Goal: Task Accomplishment & Management: Complete application form

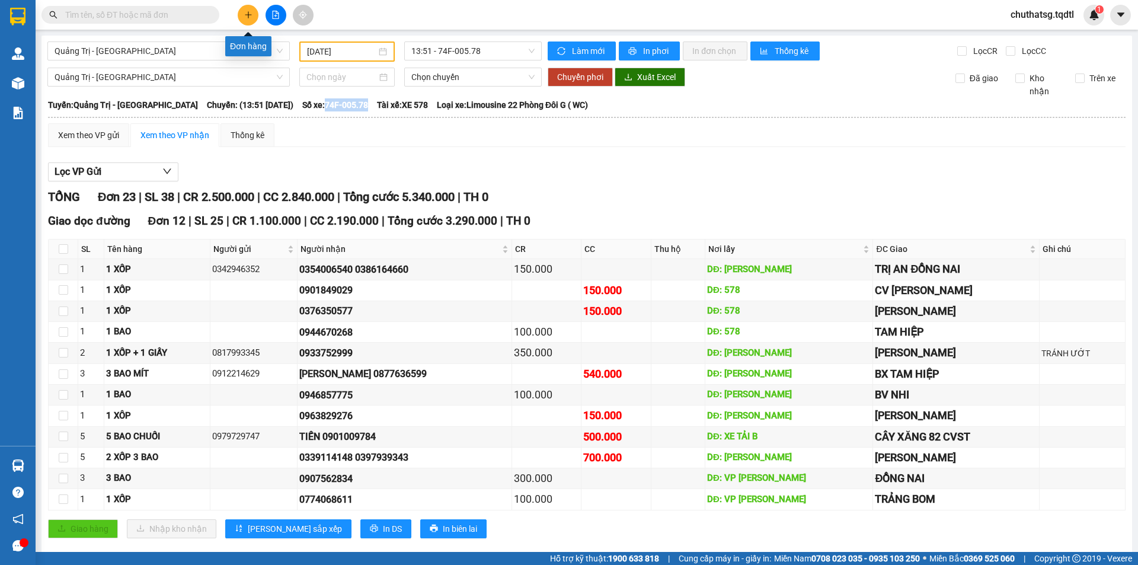
click at [242, 11] on button at bounding box center [248, 15] width 21 height 21
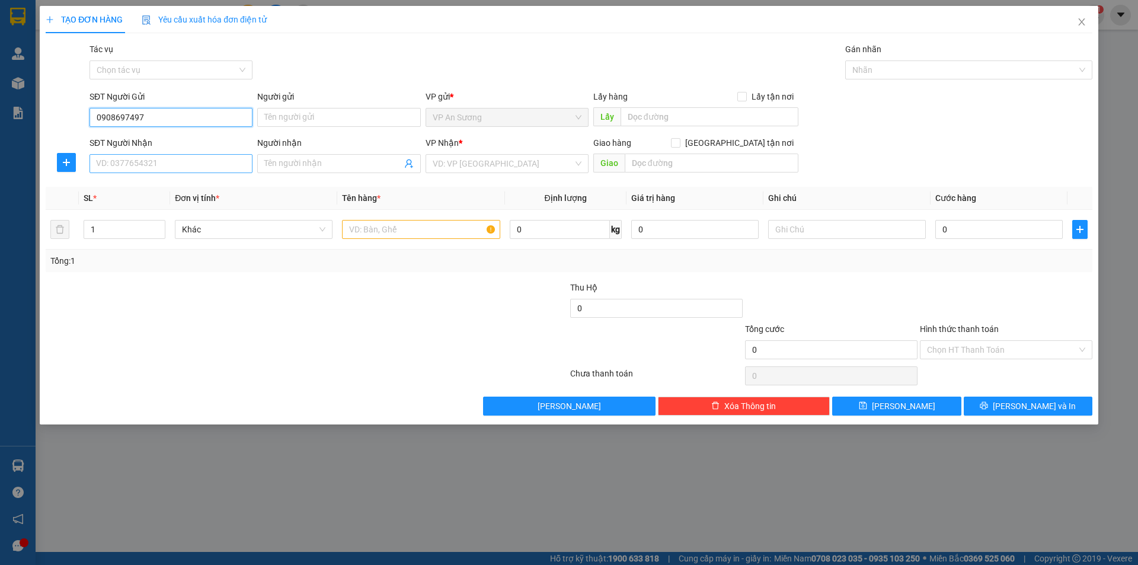
type input "0908697497"
drag, startPoint x: 171, startPoint y: 164, endPoint x: 196, endPoint y: 222, distance: 63.2
click at [171, 164] on input "SĐT Người Nhận" at bounding box center [171, 163] width 163 height 19
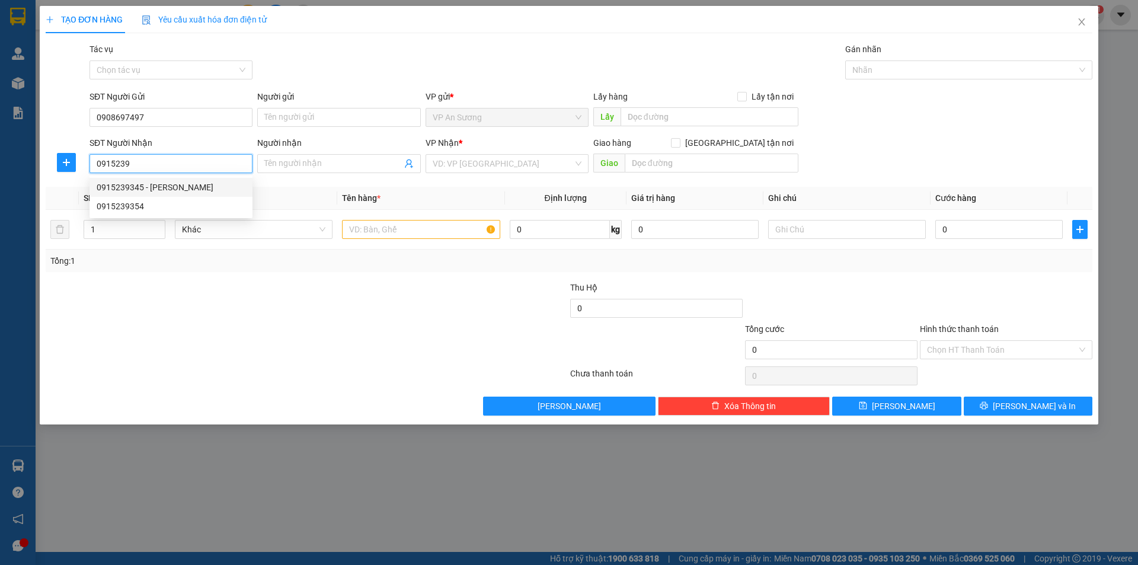
click at [126, 185] on div "0915239345 - [PERSON_NAME]" at bounding box center [171, 187] width 149 height 13
type input "0915239345"
type input "CƯƠNG HÀ"
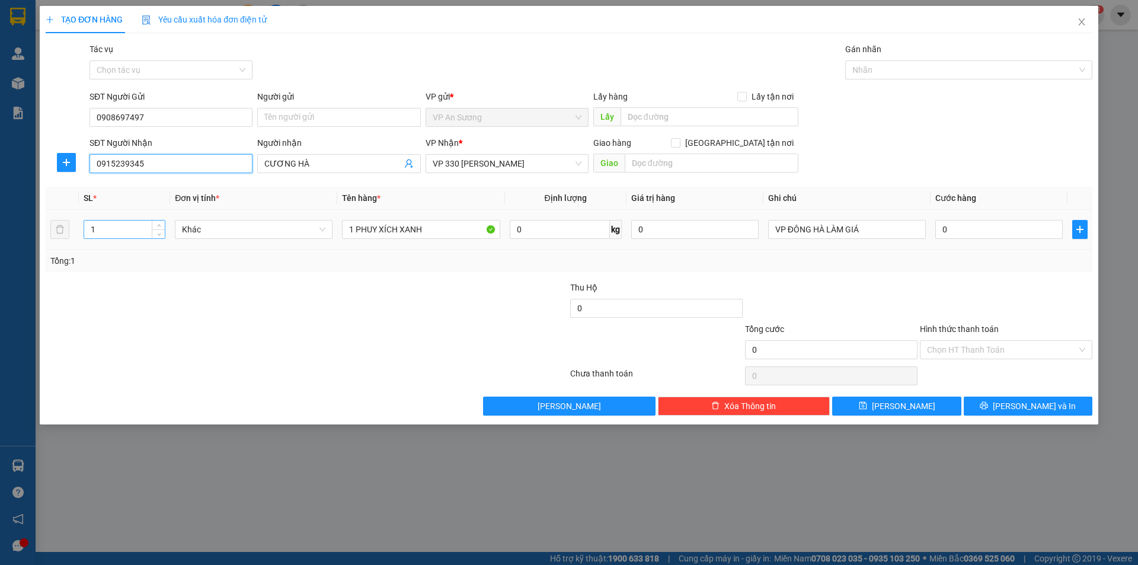
type input "0915239345"
click at [101, 232] on input "1" at bounding box center [124, 230] width 81 height 18
type input "2"
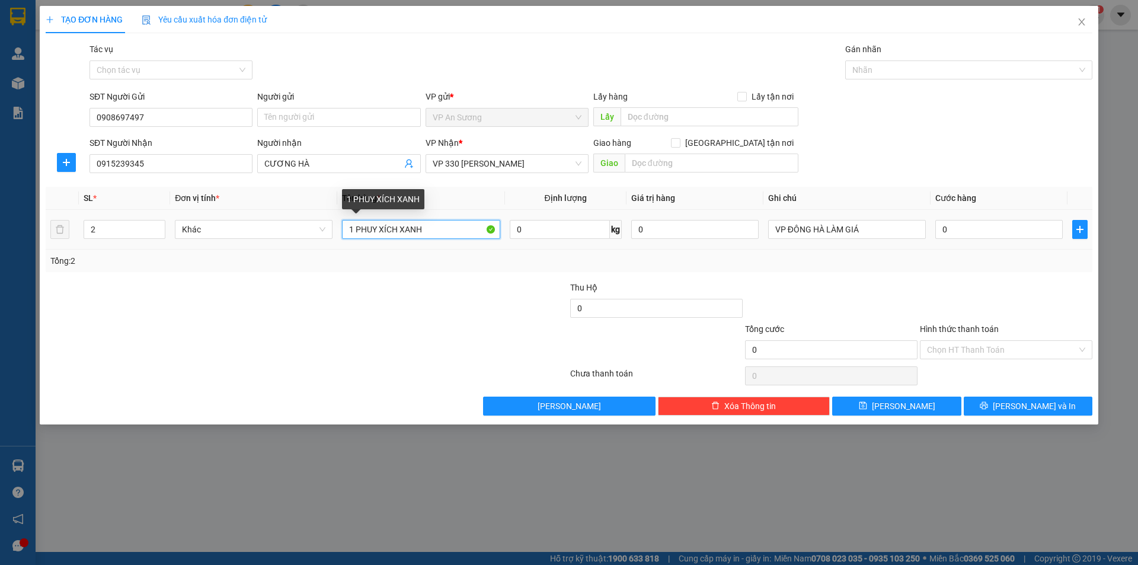
click at [433, 231] on input "1 PHUY XÍCH XANH" at bounding box center [421, 229] width 158 height 19
type input "1"
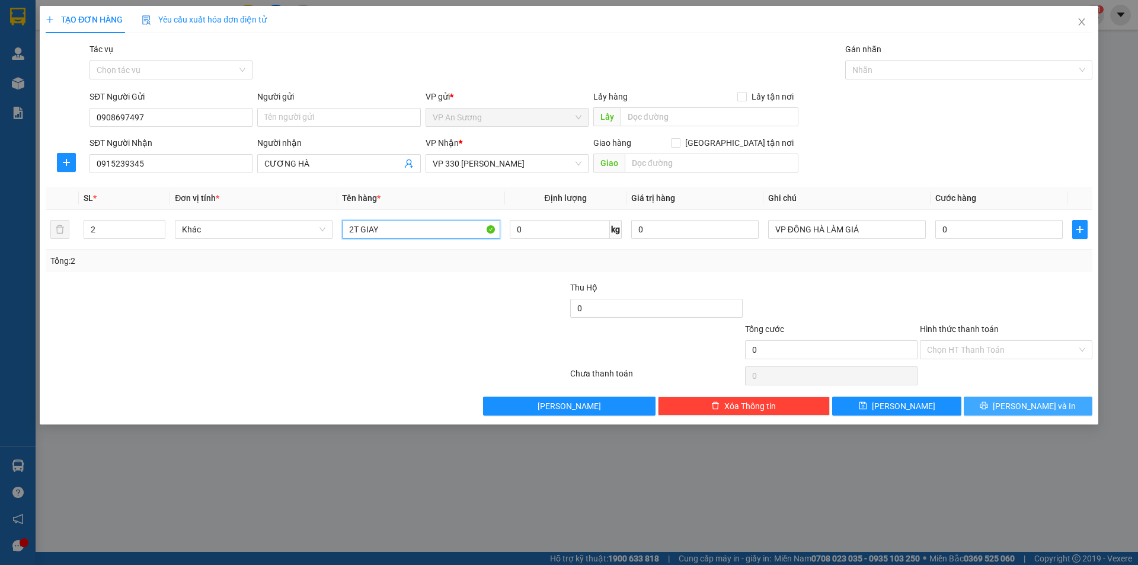
type input "2T GIAY"
click at [1030, 404] on span "[PERSON_NAME] và In" at bounding box center [1034, 406] width 83 height 13
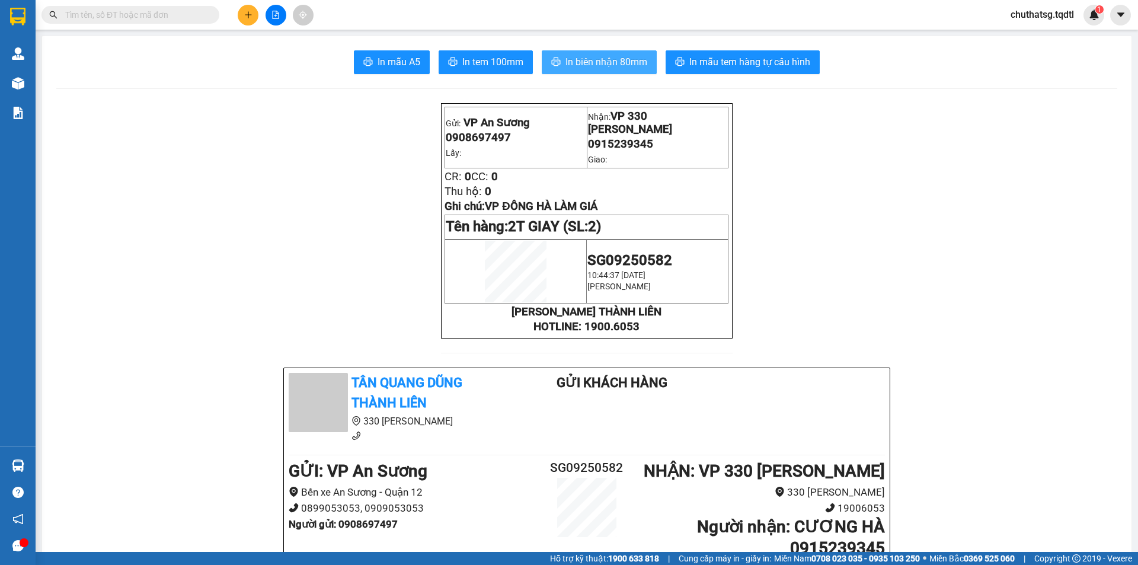
click at [595, 56] on span "In biên nhận 80mm" at bounding box center [607, 62] width 82 height 15
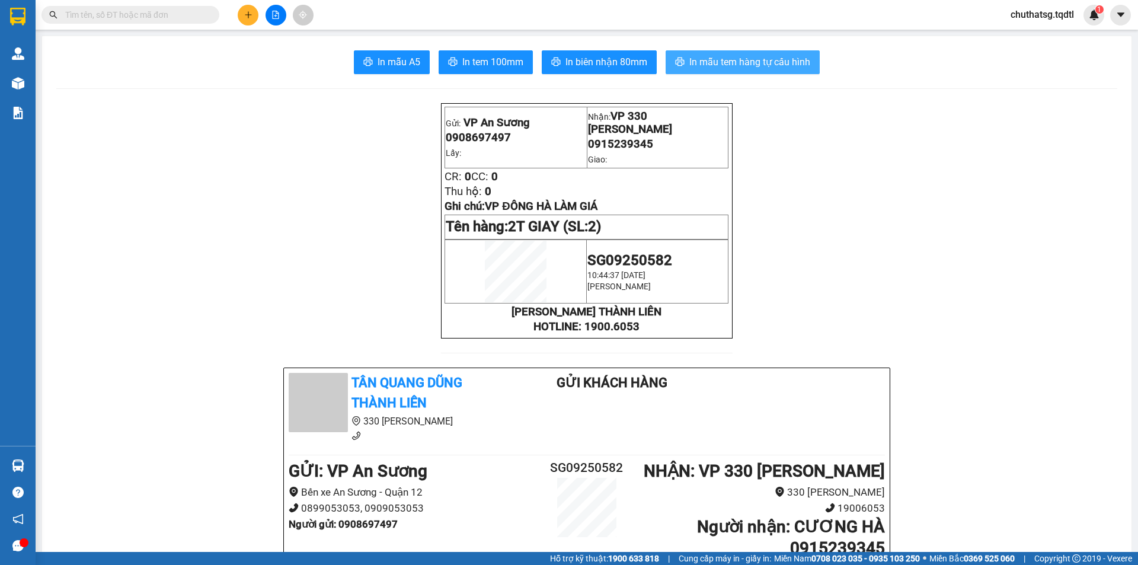
click at [717, 55] on span "In mẫu tem hàng tự cấu hình" at bounding box center [749, 62] width 121 height 15
click at [235, 19] on div at bounding box center [275, 15] width 89 height 21
click at [247, 18] on icon "plus" at bounding box center [248, 15] width 8 height 8
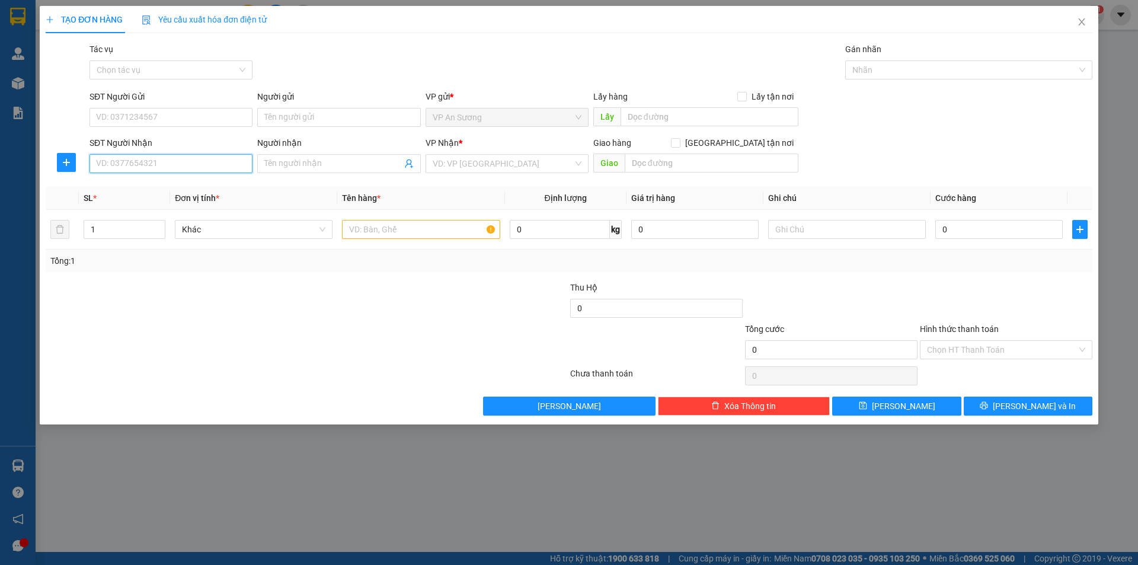
click at [163, 166] on input "SĐT Người Nhận" at bounding box center [171, 163] width 163 height 19
click at [524, 167] on input "search" at bounding box center [503, 164] width 141 height 18
click at [221, 162] on input "0" at bounding box center [171, 163] width 163 height 19
type input "0337105535"
click at [484, 162] on input "search" at bounding box center [503, 164] width 141 height 18
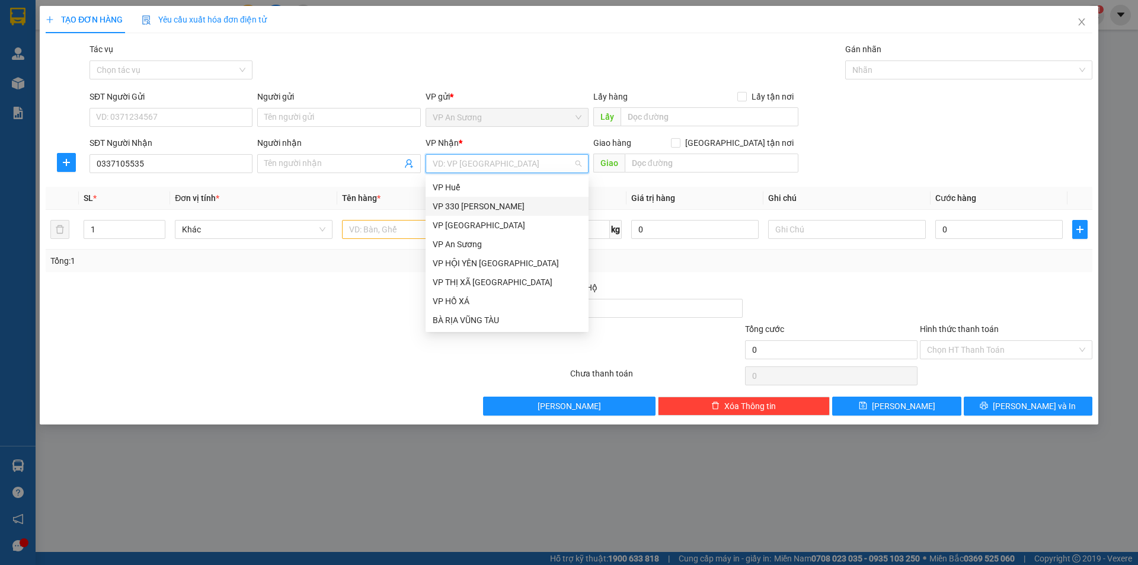
click at [493, 213] on div "VP 330 [PERSON_NAME]" at bounding box center [507, 206] width 163 height 19
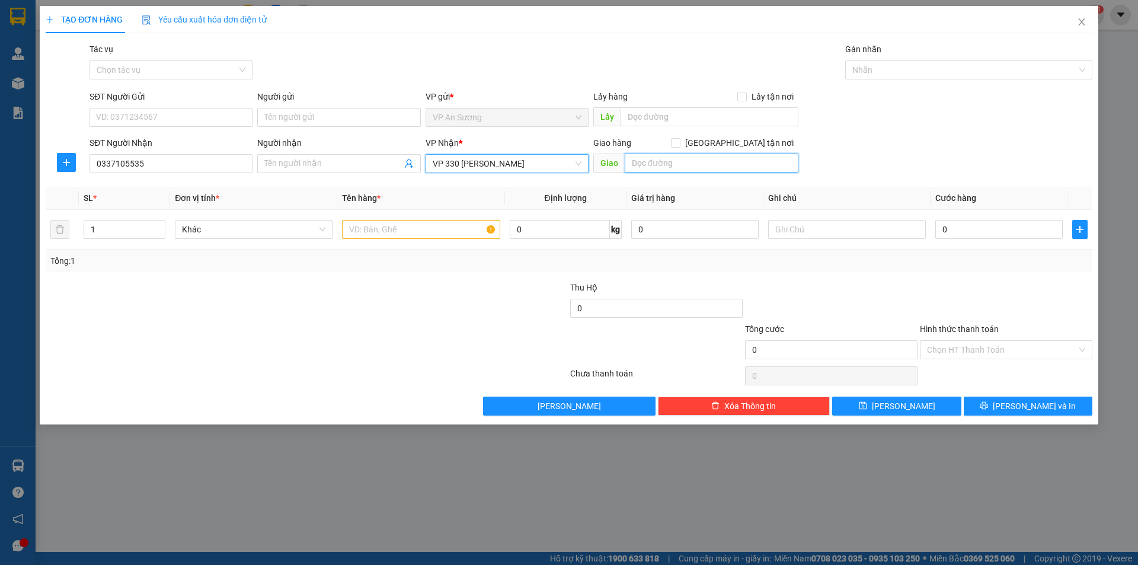
click at [681, 167] on input "text" at bounding box center [712, 163] width 174 height 19
type input "KHE SANH"
click at [164, 124] on input "SĐT Người Gửi" at bounding box center [171, 117] width 163 height 19
type input "0972960762"
click at [428, 231] on input "text" at bounding box center [421, 229] width 158 height 19
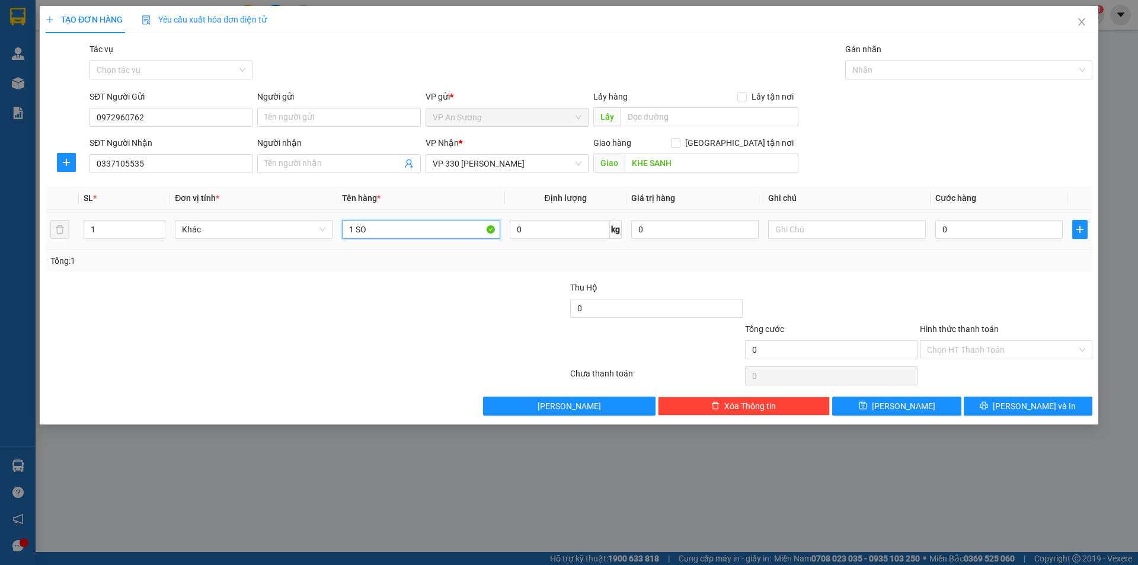
type input "1 SO"
click at [1002, 215] on td "0" at bounding box center [999, 230] width 137 height 40
click at [1007, 218] on div "0" at bounding box center [999, 230] width 127 height 24
click at [1013, 229] on input "0" at bounding box center [999, 229] width 127 height 19
type input "1"
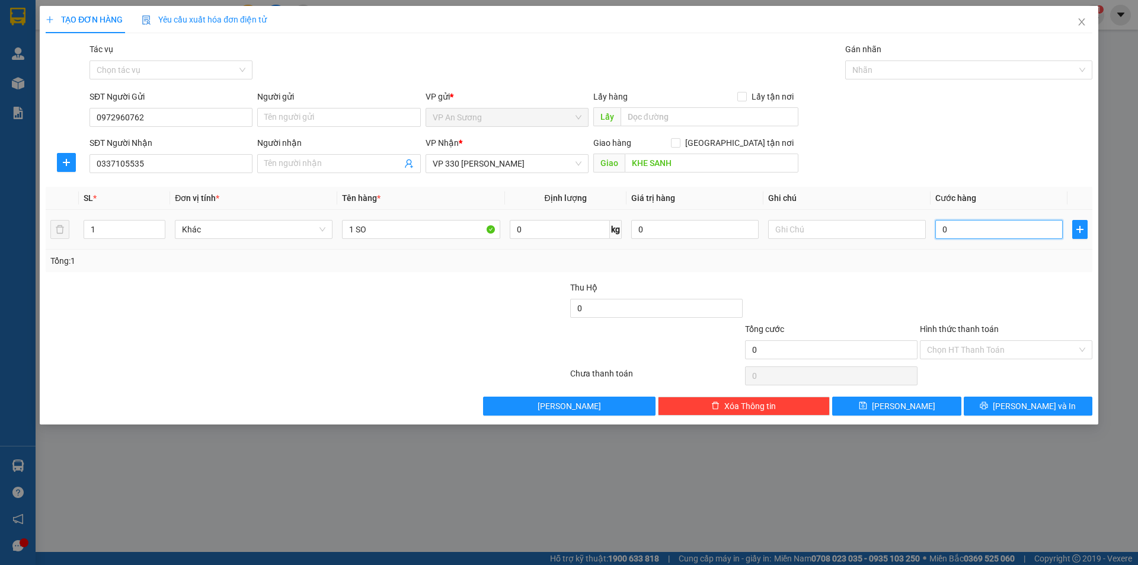
type input "1"
type input "10"
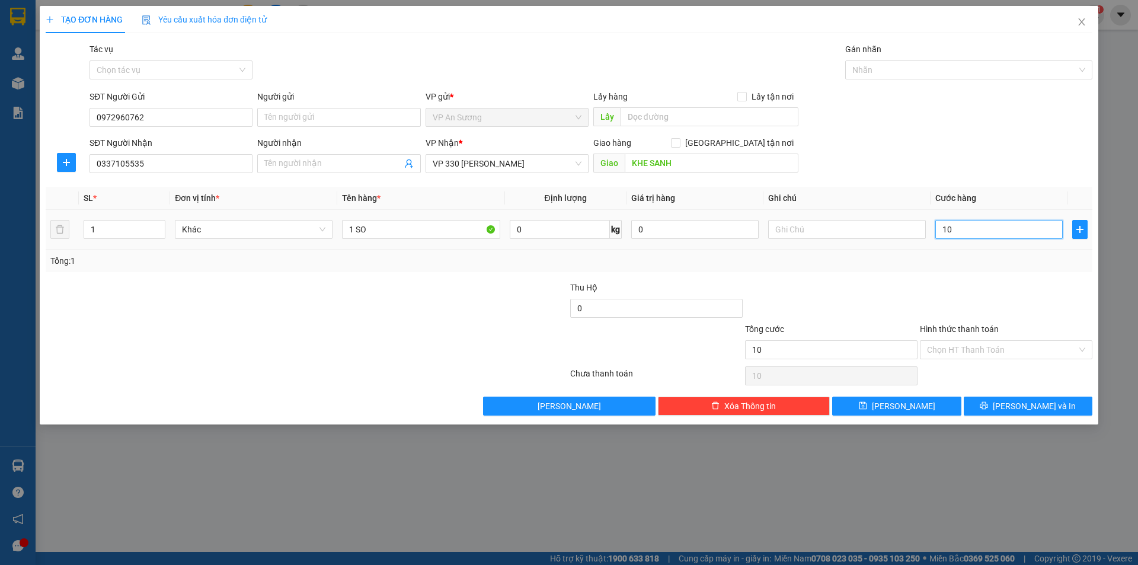
type input "100"
type input "1.000"
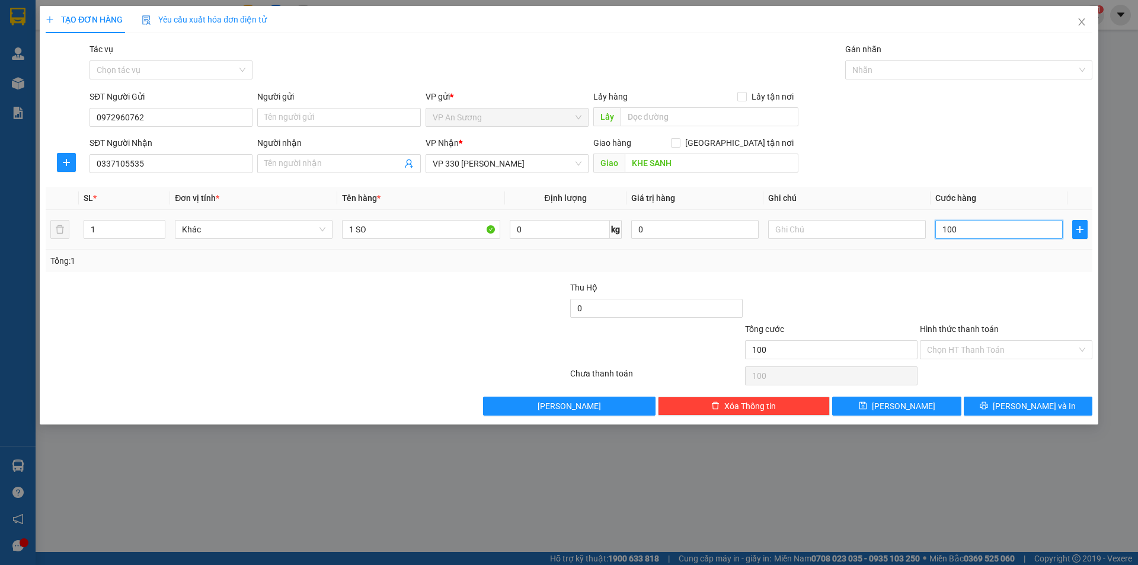
type input "1.000"
type input "10.000"
type input "100.000"
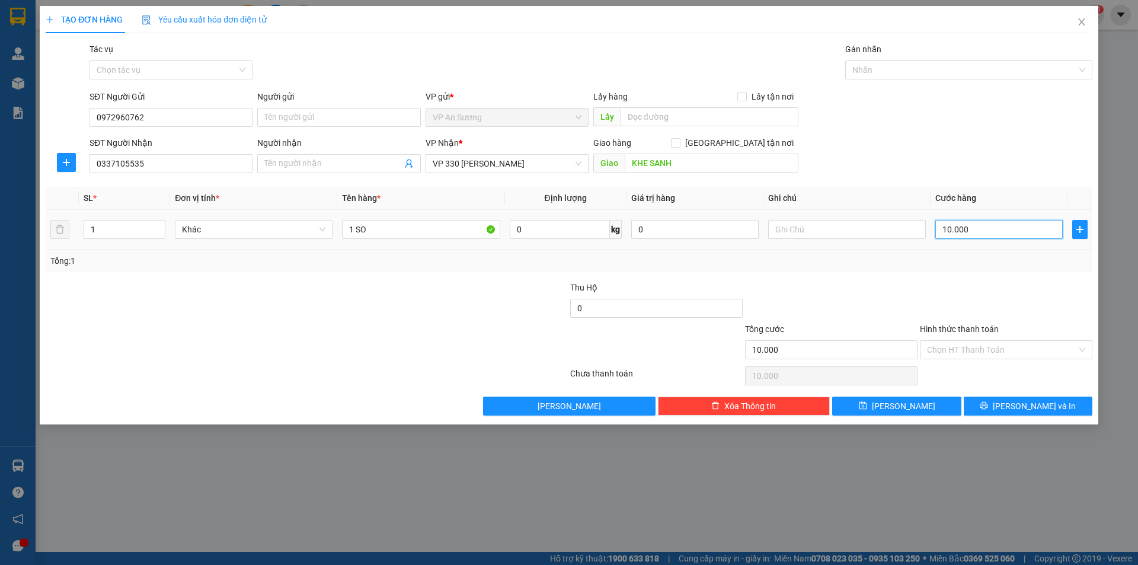
type input "100.000"
drag, startPoint x: 1014, startPoint y: 231, endPoint x: 904, endPoint y: 238, distance: 111.1
click at [904, 238] on tr "1 Khác 1 SO 0 kg 0 100.000" at bounding box center [569, 230] width 1047 height 40
type input "0"
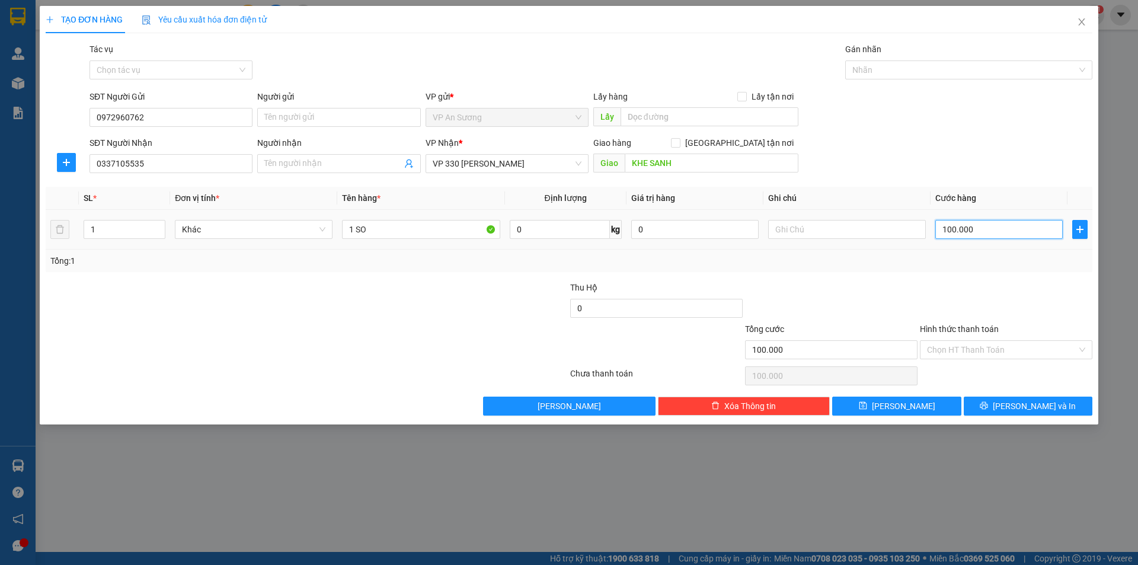
type input "0"
type input "10"
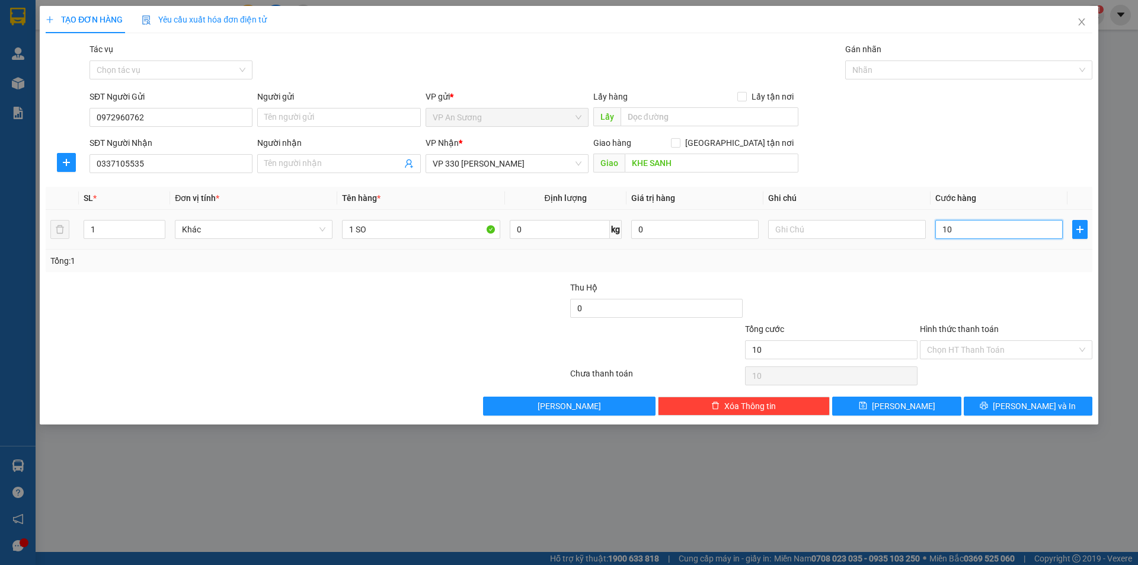
type input "100"
type input "1.000"
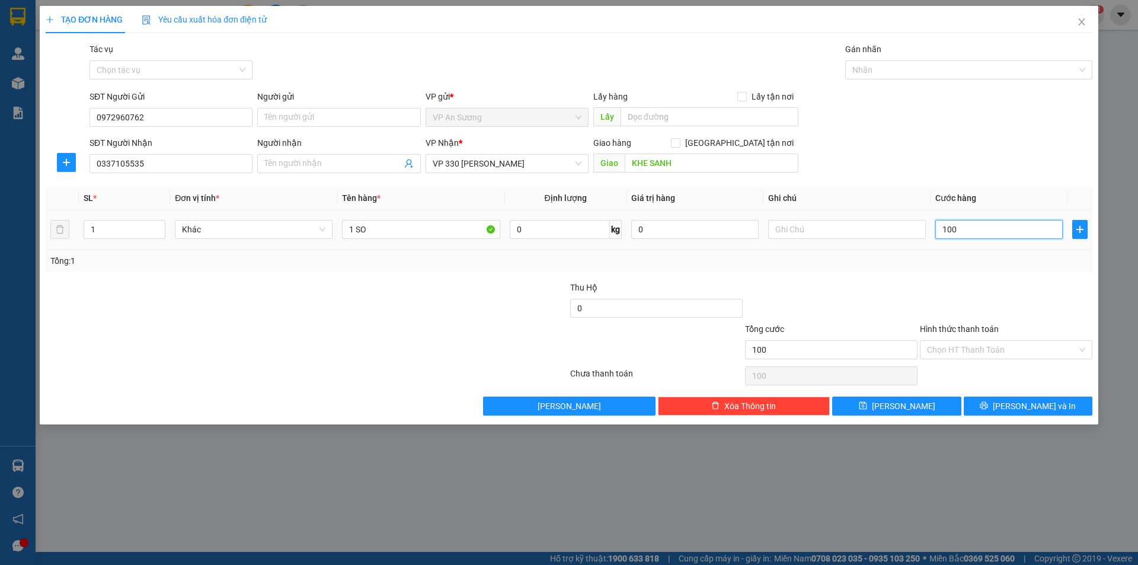
type input "1.000"
type input "10.000"
type input "100.000"
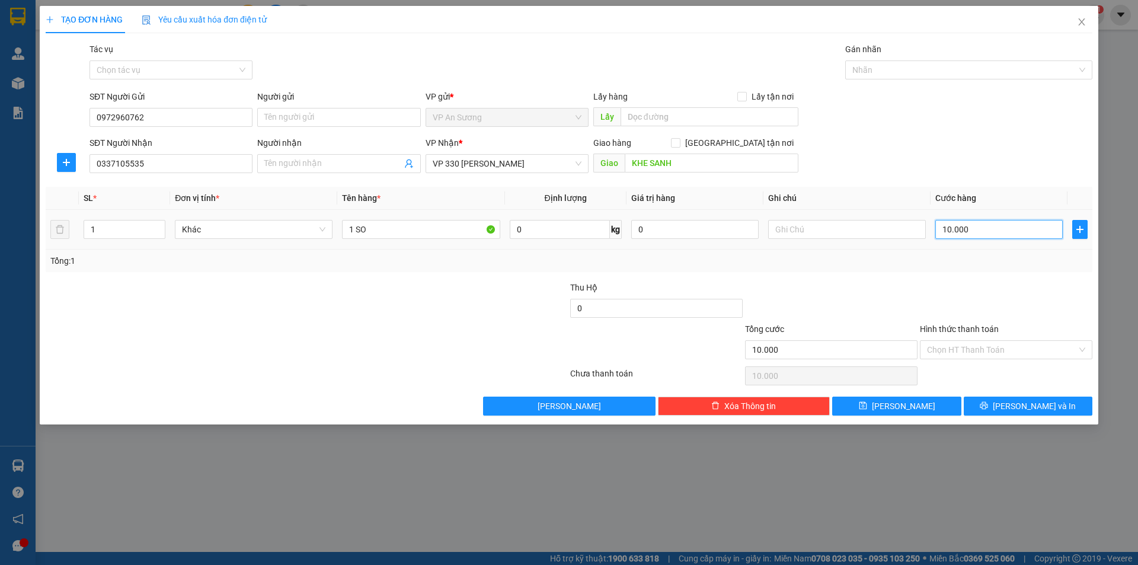
type input "100.000"
click at [1002, 353] on input "Hình thức thanh toán" at bounding box center [1002, 350] width 150 height 18
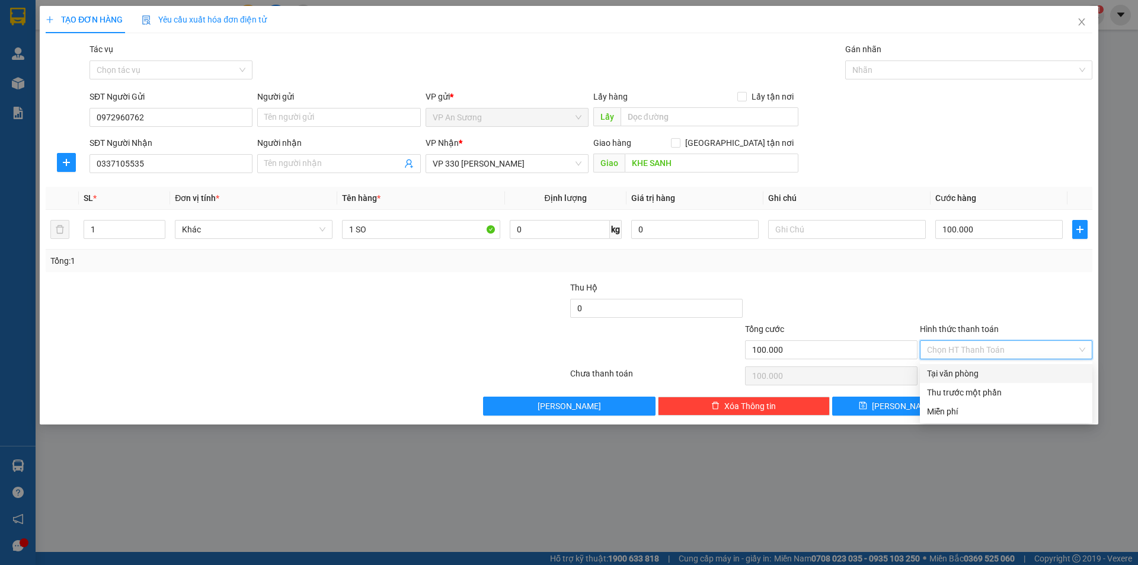
click at [985, 373] on div "Tại văn phòng" at bounding box center [1006, 373] width 158 height 13
type input "0"
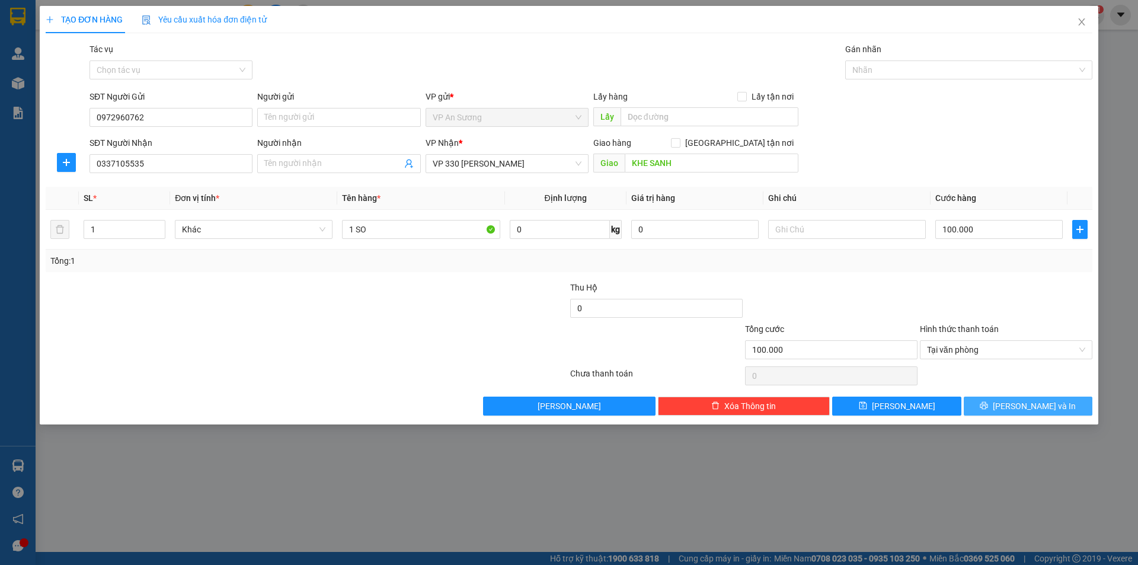
click at [1015, 411] on button "[PERSON_NAME] và In" at bounding box center [1028, 406] width 129 height 19
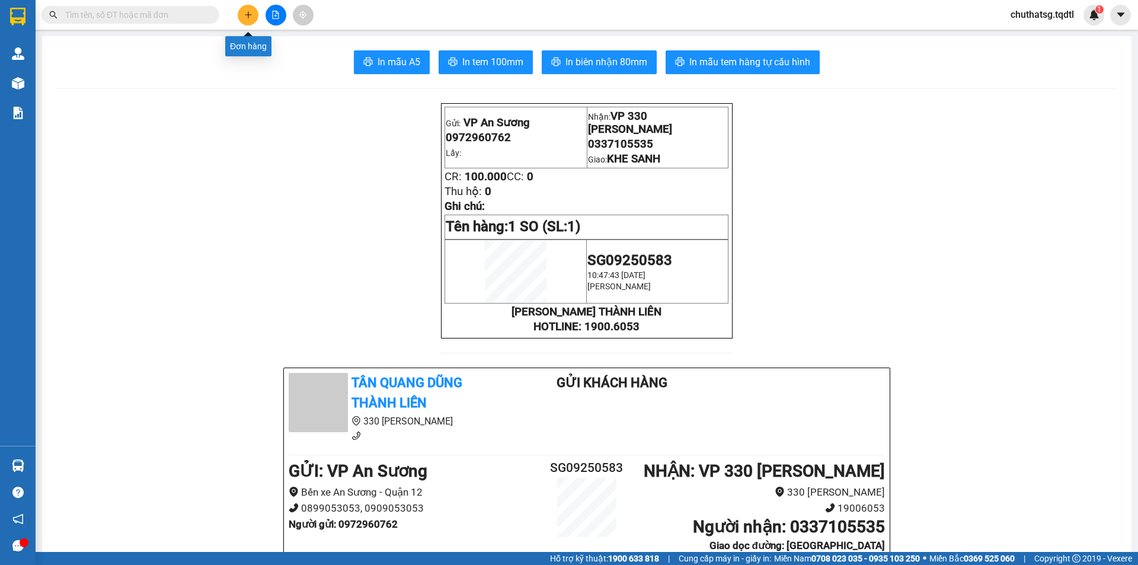
click at [251, 18] on icon "plus" at bounding box center [248, 15] width 8 height 8
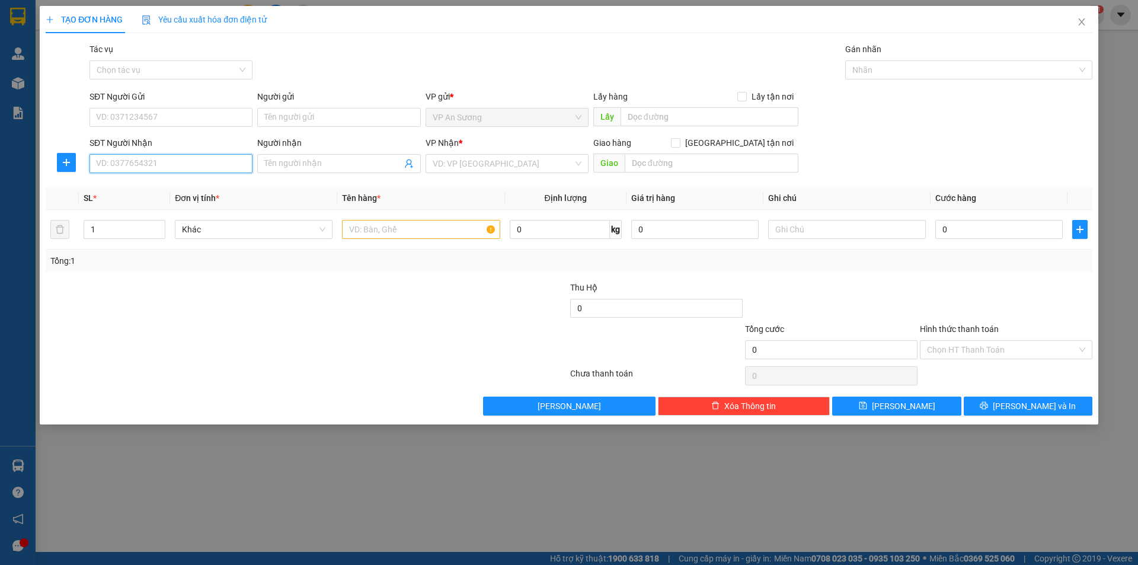
click at [191, 166] on input "SĐT Người Nhận" at bounding box center [171, 163] width 163 height 19
type input "0795686345"
click at [193, 181] on div "0795686345" at bounding box center [171, 187] width 149 height 13
type input "CỬA VIỆT"
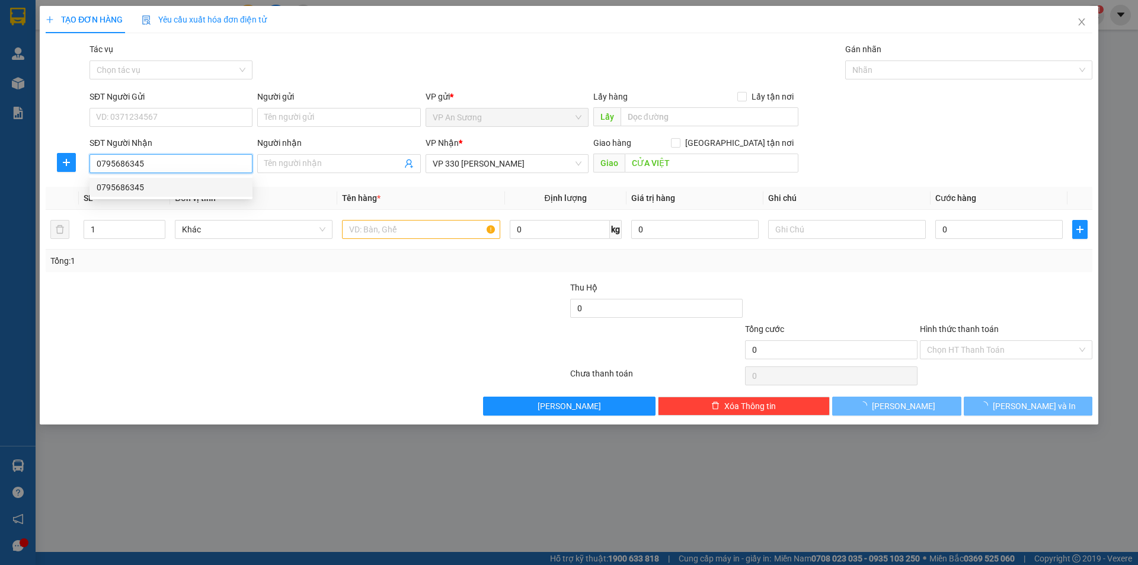
type input "200.000"
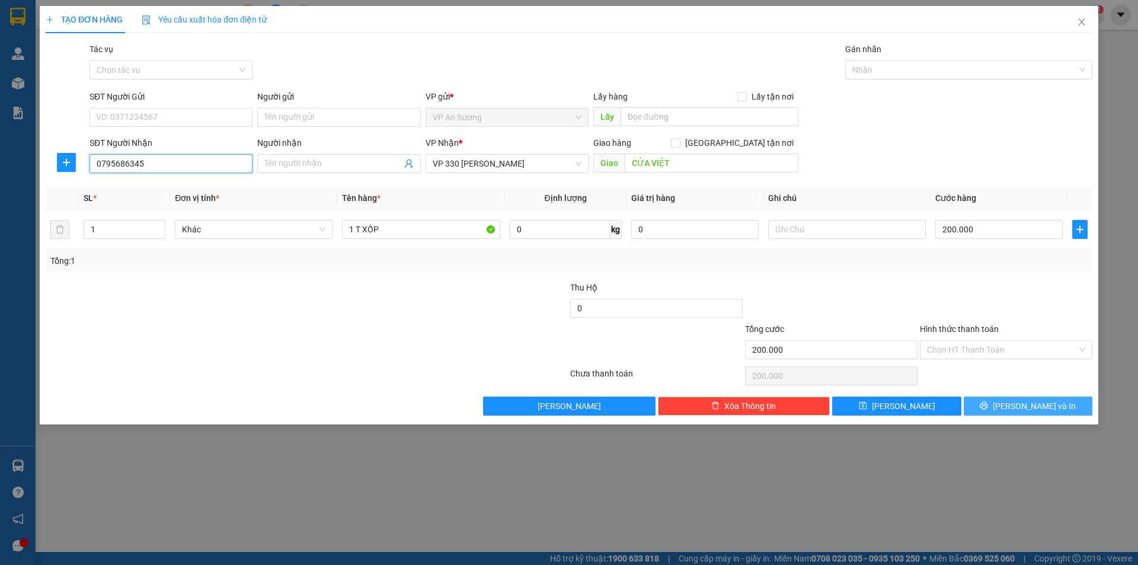
type input "0795686345"
click at [1027, 402] on span "[PERSON_NAME] và In" at bounding box center [1034, 406] width 83 height 13
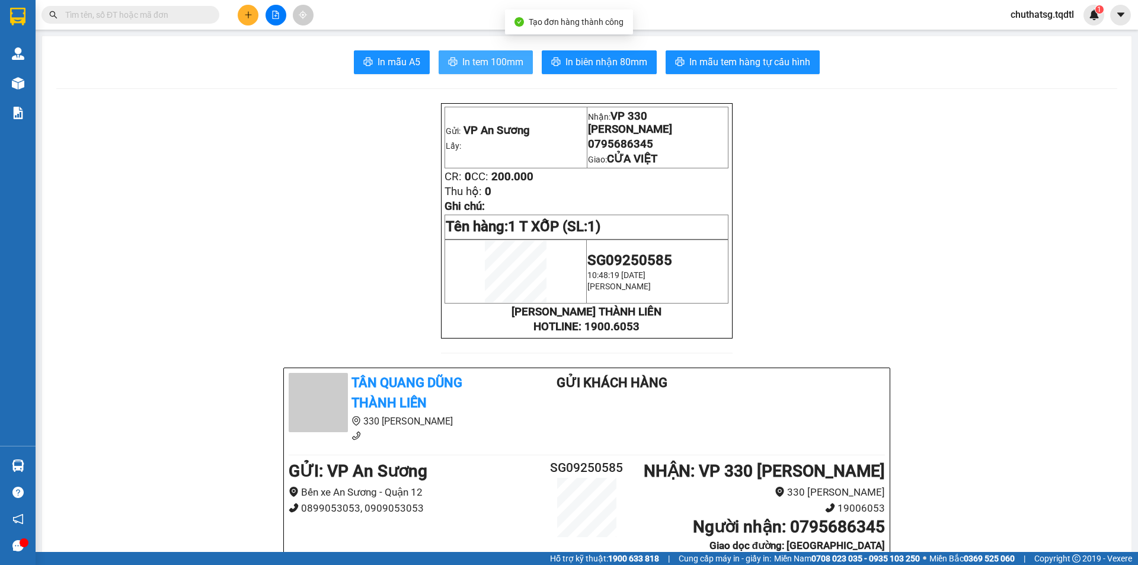
click at [474, 61] on span "In tem 100mm" at bounding box center [492, 62] width 61 height 15
